Goal: Transaction & Acquisition: Book appointment/travel/reservation

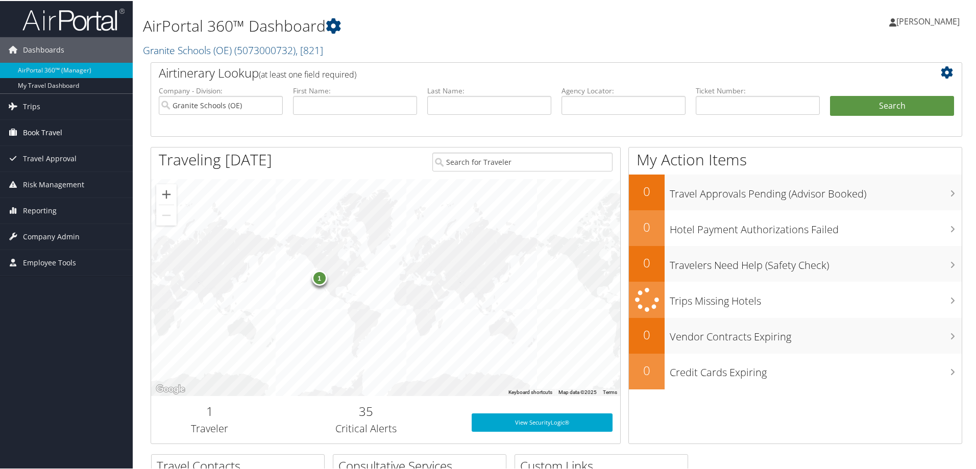
click at [58, 131] on span "Book Travel" at bounding box center [42, 132] width 39 height 26
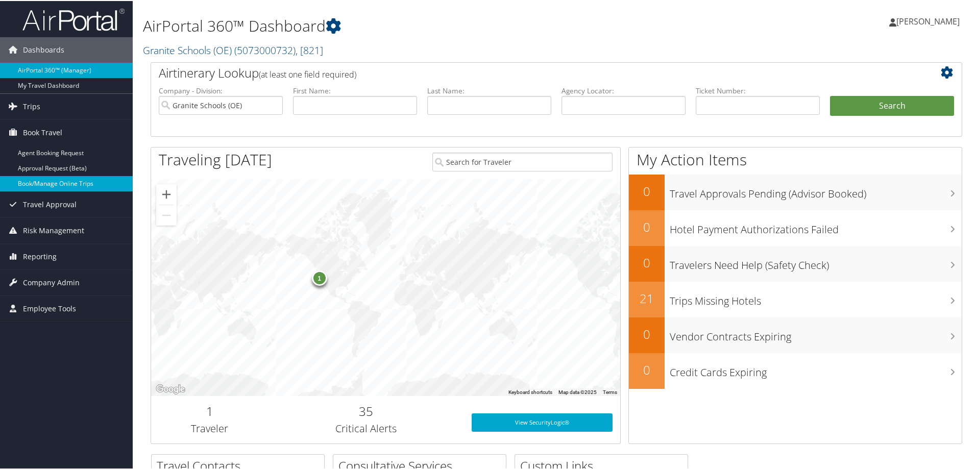
click at [62, 183] on link "Book/Manage Online Trips" at bounding box center [66, 182] width 133 height 15
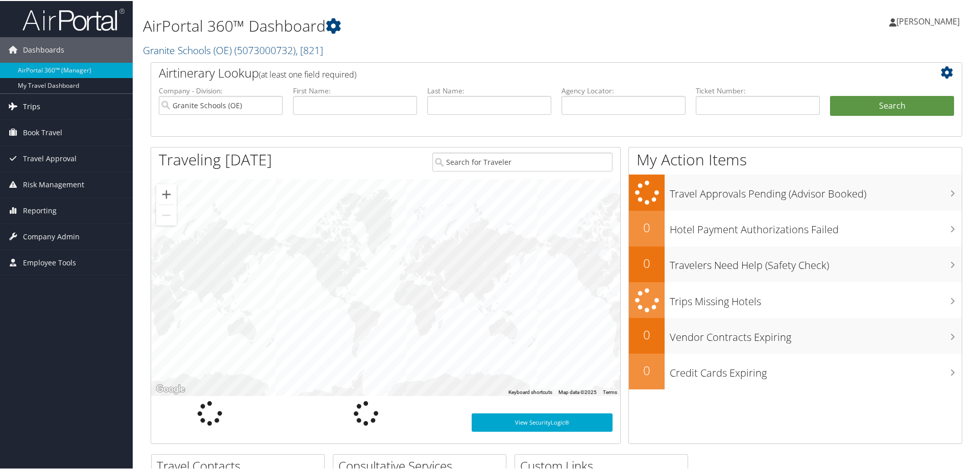
click at [38, 108] on span "Trips" at bounding box center [31, 106] width 17 height 26
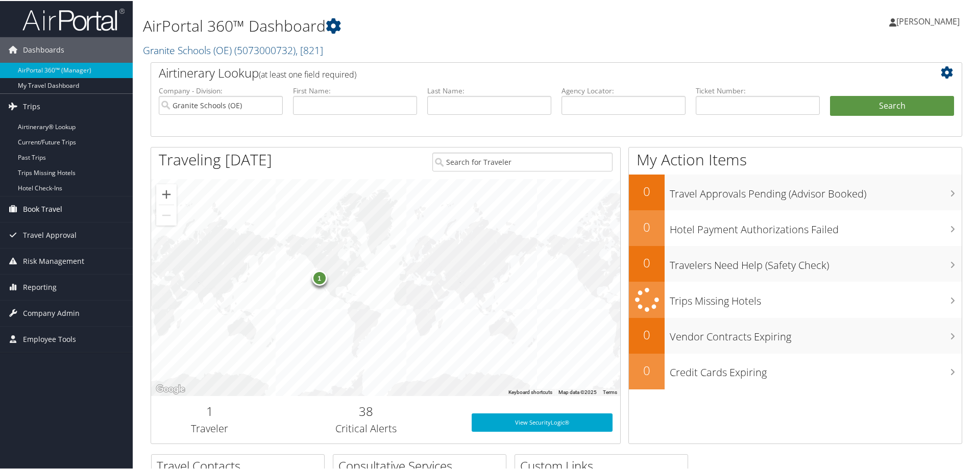
click at [45, 207] on span "Book Travel" at bounding box center [42, 209] width 39 height 26
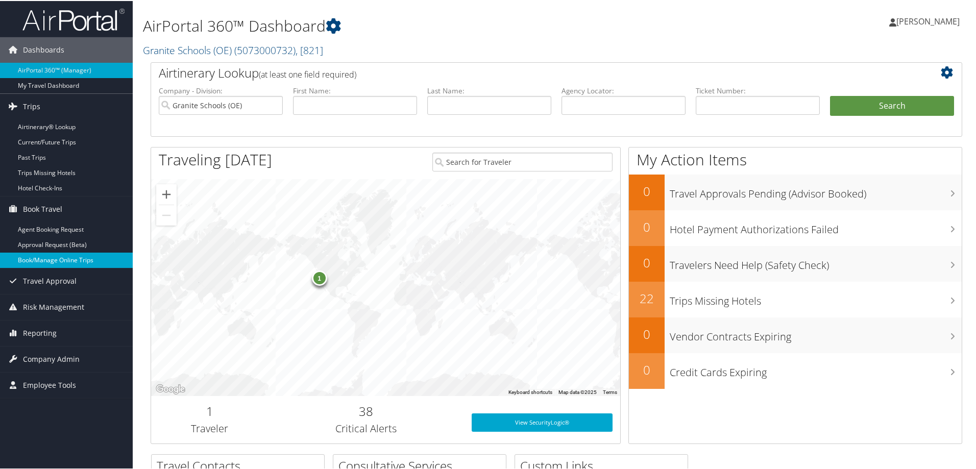
click at [45, 261] on link "Book/Manage Online Trips" at bounding box center [66, 259] width 133 height 15
